Goal: Communication & Community: Answer question/provide support

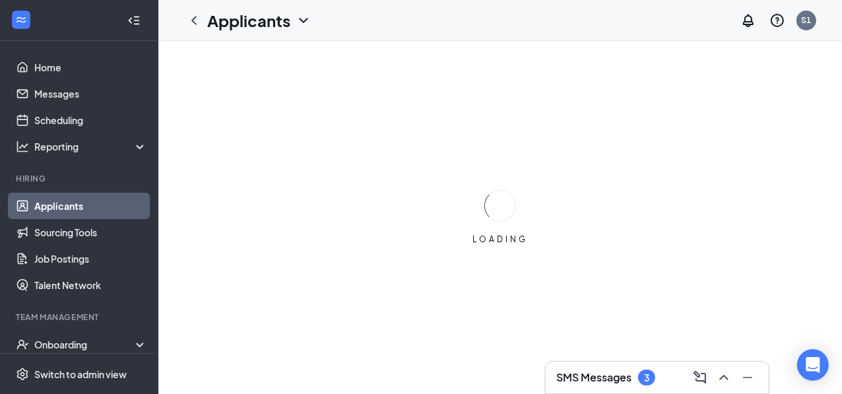
click at [612, 385] on body "Home Messages Scheduling Reporting Hiring Applicants Sourcing Tools Job Posting…" at bounding box center [421, 197] width 842 height 394
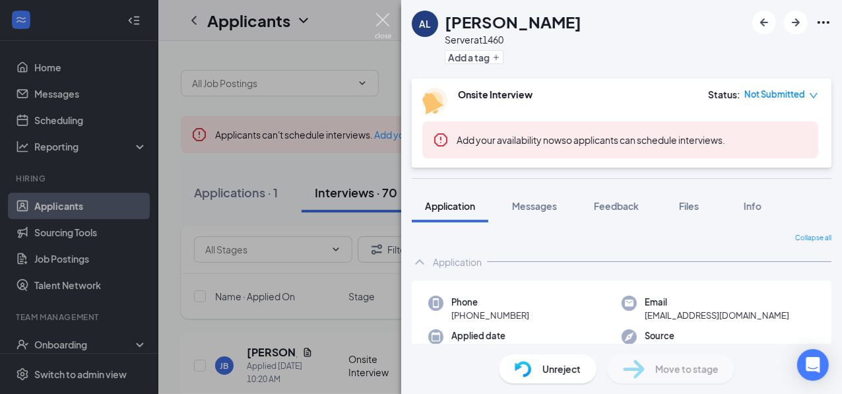
click at [387, 25] on img at bounding box center [383, 26] width 17 height 26
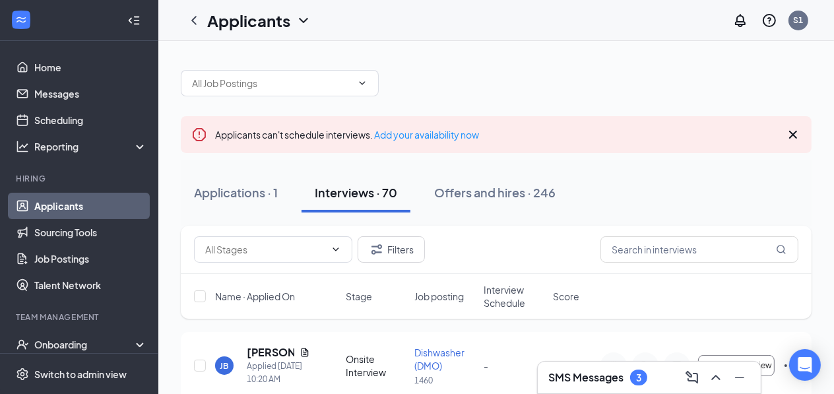
click at [637, 386] on div "SMS Messages 3" at bounding box center [650, 377] width 202 height 21
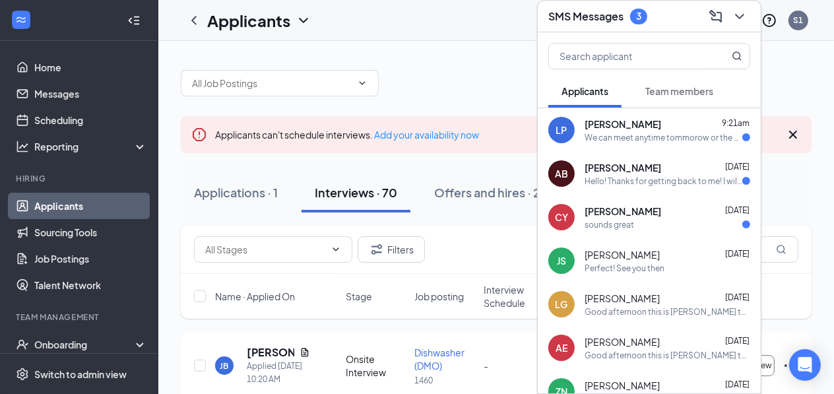
click at [654, 219] on div "sounds great" at bounding box center [668, 224] width 166 height 11
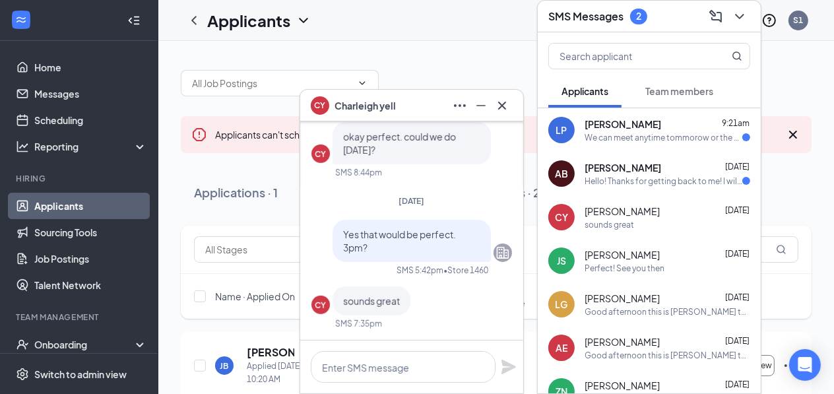
click at [685, 168] on div "[PERSON_NAME] [DATE]" at bounding box center [668, 167] width 166 height 13
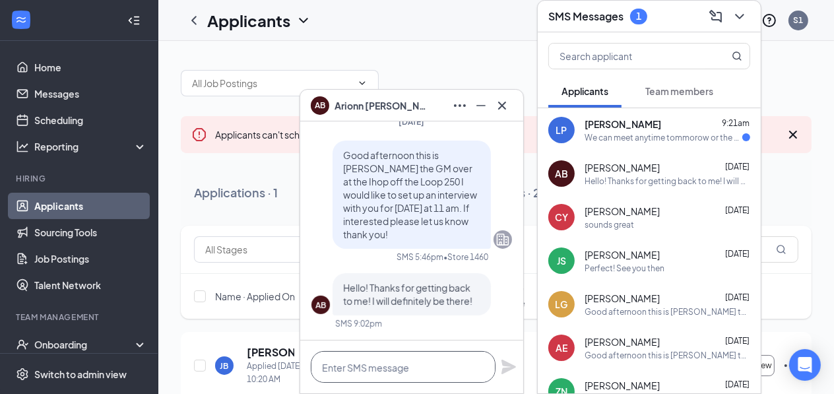
click at [422, 366] on textarea at bounding box center [403, 367] width 185 height 32
type textarea "perfect see you then!"
click at [511, 368] on icon "Plane" at bounding box center [509, 367] width 15 height 15
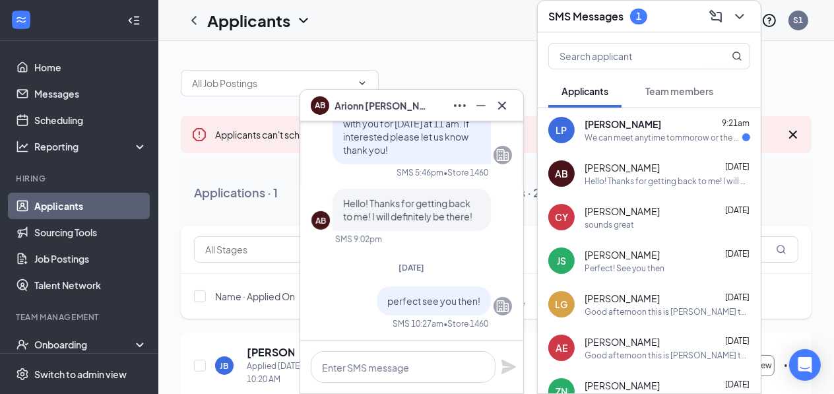
click at [677, 127] on div "[PERSON_NAME] 9:21am" at bounding box center [668, 123] width 166 height 13
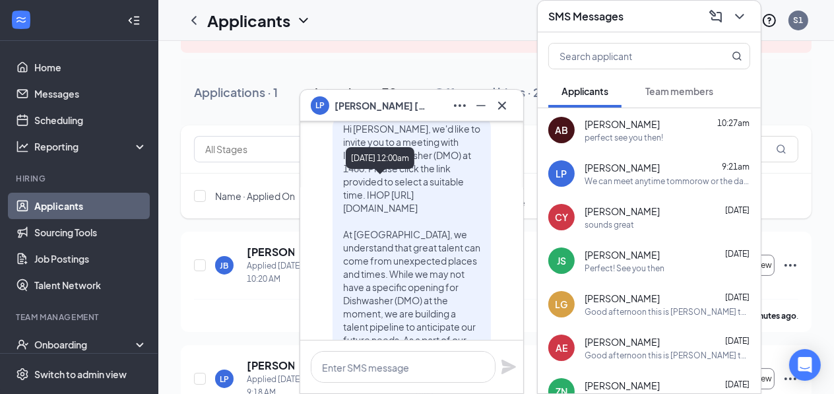
scroll to position [211, 0]
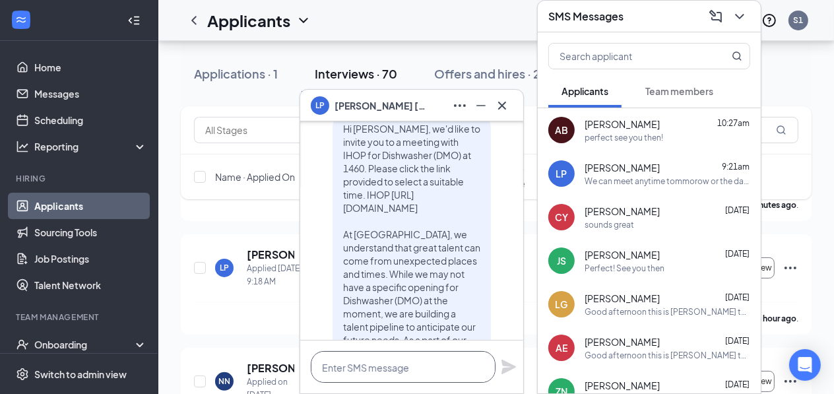
click at [428, 369] on textarea at bounding box center [403, 367] width 185 height 32
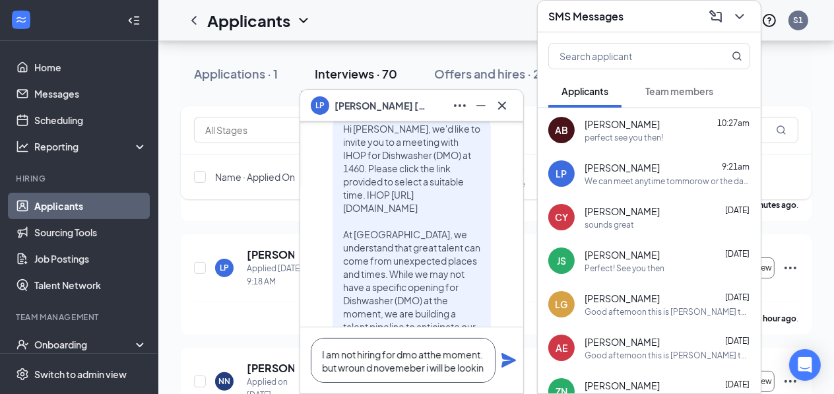
scroll to position [-184, 0]
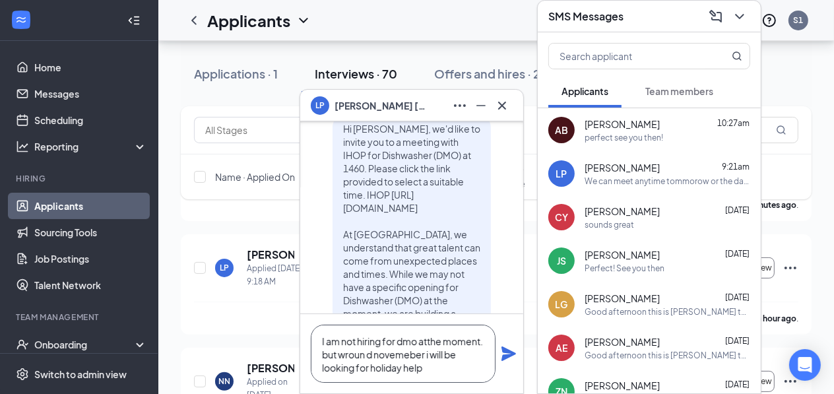
click at [369, 353] on textarea "I am not hiring for dmo atthe moment. but wroun d novemeber i will be looking f…" at bounding box center [403, 354] width 185 height 58
click at [426, 370] on textarea "I am not hiring for dmo atthe moment. but wround novemeber i will be looking fo…" at bounding box center [403, 354] width 185 height 58
type textarea "I am not hiring for dmo at the moment. but around November i will be looking fo…"
click at [512, 356] on icon "Plane" at bounding box center [509, 354] width 15 height 15
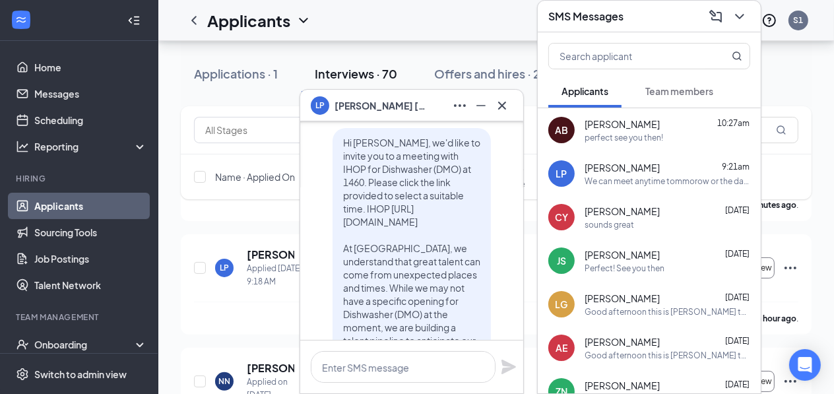
scroll to position [0, 0]
click at [502, 106] on icon "Cross" at bounding box center [502, 105] width 8 height 8
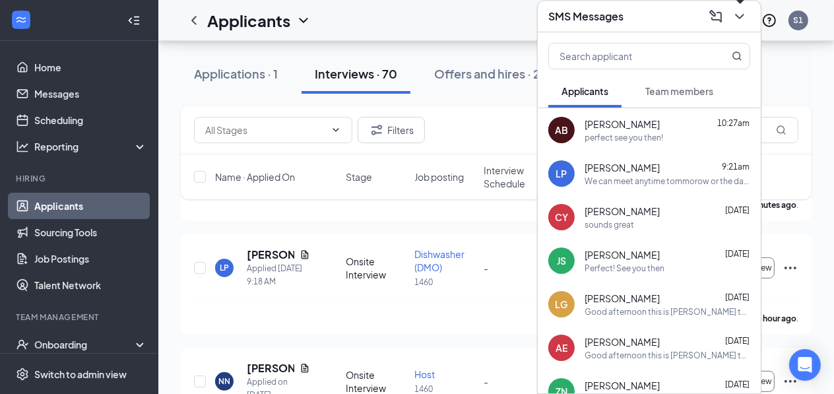
click at [739, 19] on icon "ChevronDown" at bounding box center [740, 17] width 16 height 16
